Goal: Information Seeking & Learning: Check status

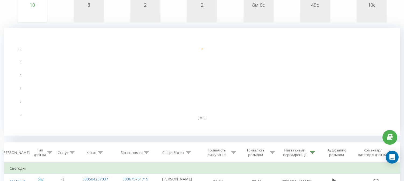
scroll to position [149, 0]
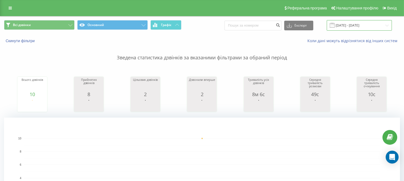
click at [345, 26] on input "22.09.2025 - 22.09.2025" at bounding box center [358, 25] width 65 height 10
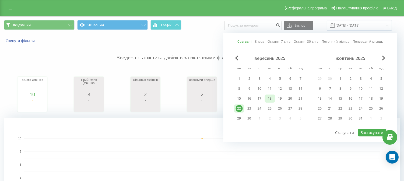
click at [271, 96] on div "18" at bounding box center [269, 98] width 7 height 7
click at [366, 136] on div "Сьогодні Вчора Останні 7 днів Останні 30 днів Поточний місяць Попередній місяць…" at bounding box center [310, 87] width 174 height 109
click at [366, 134] on button "Застосувати" at bounding box center [372, 133] width 28 height 8
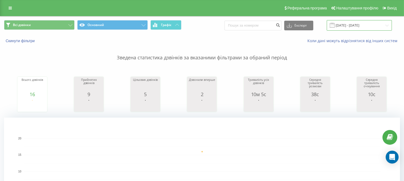
click at [358, 30] on input "18.09.2025 - 18.09.2025" at bounding box center [358, 25] width 65 height 10
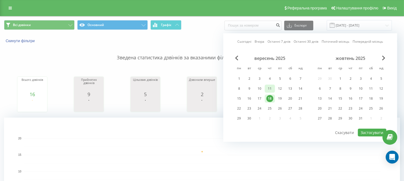
click at [270, 88] on div "11" at bounding box center [269, 88] width 7 height 7
click at [365, 133] on button "Застосувати" at bounding box center [372, 133] width 28 height 8
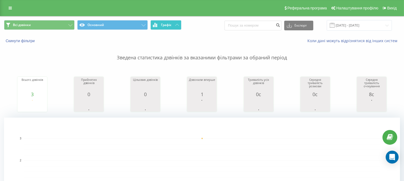
click at [169, 23] on span "Графік" at bounding box center [166, 25] width 10 height 4
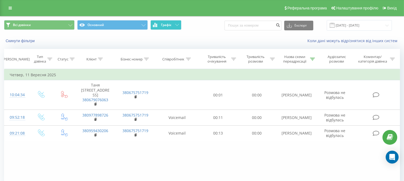
click at [169, 23] on span "Графік" at bounding box center [166, 25] width 10 height 4
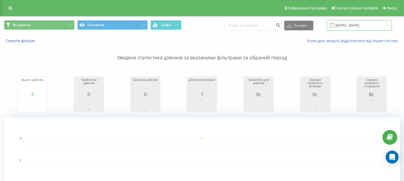
click at [339, 24] on input "11.09.2025 - 11.09.2025" at bounding box center [358, 25] width 65 height 10
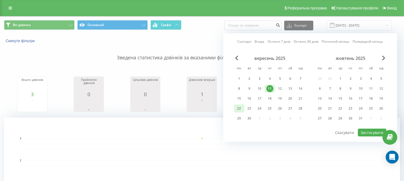
click at [240, 108] on div "22" at bounding box center [238, 108] width 7 height 7
click at [372, 132] on button "Застосувати" at bounding box center [372, 133] width 28 height 8
type input "[DATE] - [DATE]"
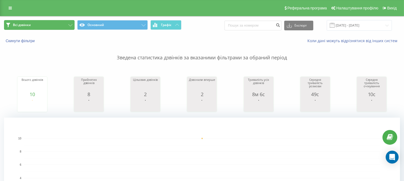
click at [63, 26] on button "Всі дзвінки" at bounding box center [39, 25] width 70 height 10
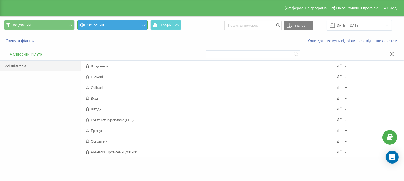
click at [100, 24] on button "Основний" at bounding box center [112, 25] width 70 height 10
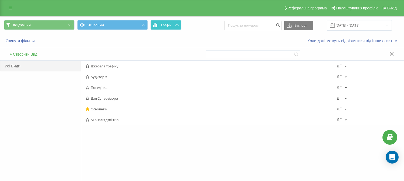
click at [170, 28] on button "Графік" at bounding box center [165, 25] width 31 height 10
click at [172, 25] on button "Графік" at bounding box center [165, 25] width 31 height 10
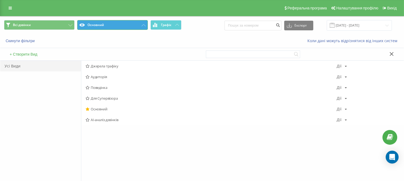
click at [134, 26] on button "Основний" at bounding box center [112, 25] width 70 height 10
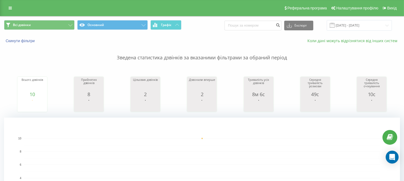
click at [347, 41] on link "Коли дані можуть відрізнятися вiд інших систем" at bounding box center [353, 40] width 92 height 5
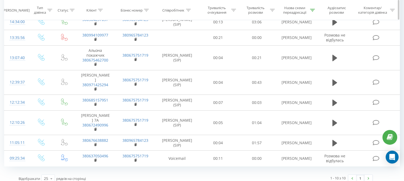
scroll to position [291, 0]
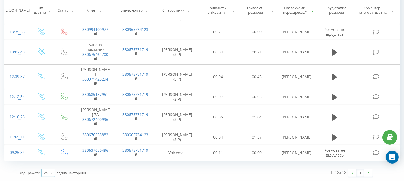
click at [45, 173] on div "25" at bounding box center [46, 172] width 4 height 5
click at [47, 158] on span "50" at bounding box center [46, 157] width 4 height 5
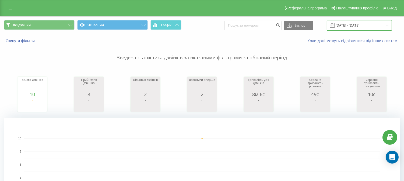
click at [344, 25] on input "22.09.2025 - 22.09.2025" at bounding box center [358, 25] width 65 height 10
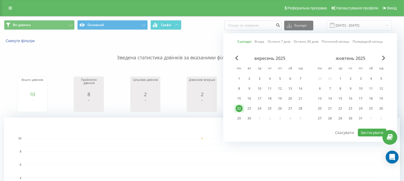
click at [247, 41] on link "Сьогодні" at bounding box center [244, 41] width 14 height 5
click at [375, 132] on button "Застосувати" at bounding box center [372, 133] width 28 height 8
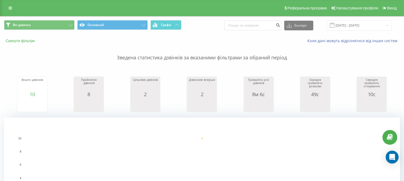
click at [24, 41] on button "Скинути фільтри" at bounding box center [20, 40] width 33 height 5
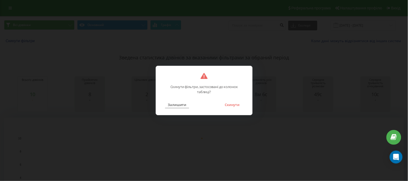
click at [182, 104] on button "Залишити" at bounding box center [177, 104] width 24 height 7
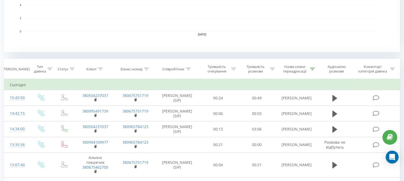
scroll to position [179, 0]
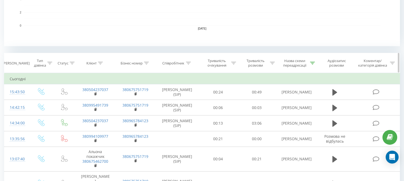
click at [315, 63] on icon at bounding box center [312, 63] width 5 height 3
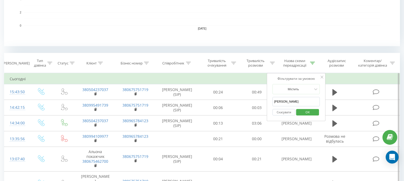
click at [291, 101] on input "[PERSON_NAME]" at bounding box center [295, 101] width 47 height 9
click at [287, 114] on button "Скасувати" at bounding box center [283, 112] width 23 height 7
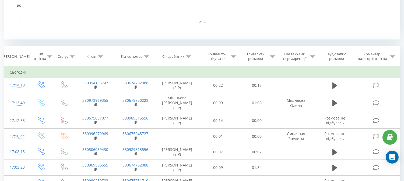
scroll to position [179, 0]
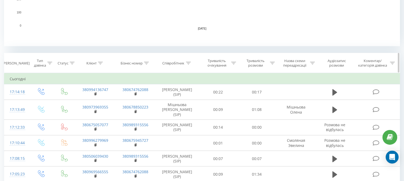
click at [189, 62] on icon at bounding box center [188, 63] width 5 height 3
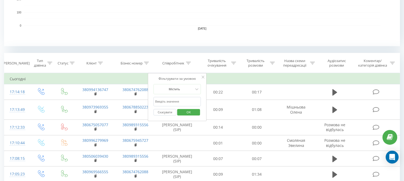
click at [176, 100] on input "text" at bounding box center [176, 101] width 47 height 9
type input "[PERSON_NAME]"
click at [188, 113] on span "OK" at bounding box center [188, 112] width 15 height 8
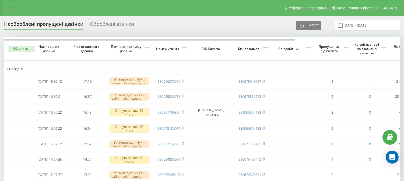
click at [270, 13] on div "Реферальна програма Налаштування профілю Вихід" at bounding box center [202, 8] width 404 height 16
